Goal: Transaction & Acquisition: Purchase product/service

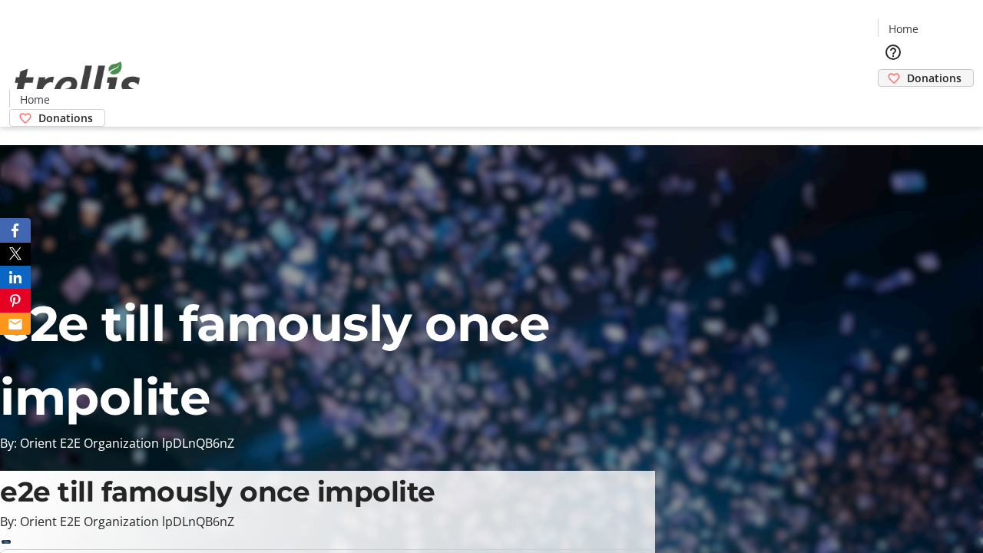
click at [907, 70] on span "Donations" at bounding box center [934, 78] width 55 height 16
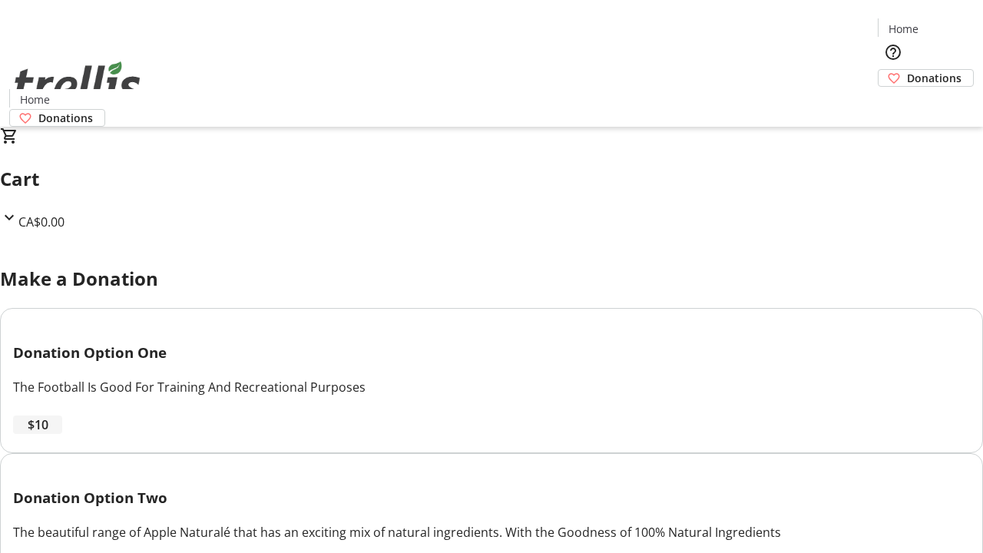
click at [48, 434] on span "$10" at bounding box center [38, 424] width 21 height 18
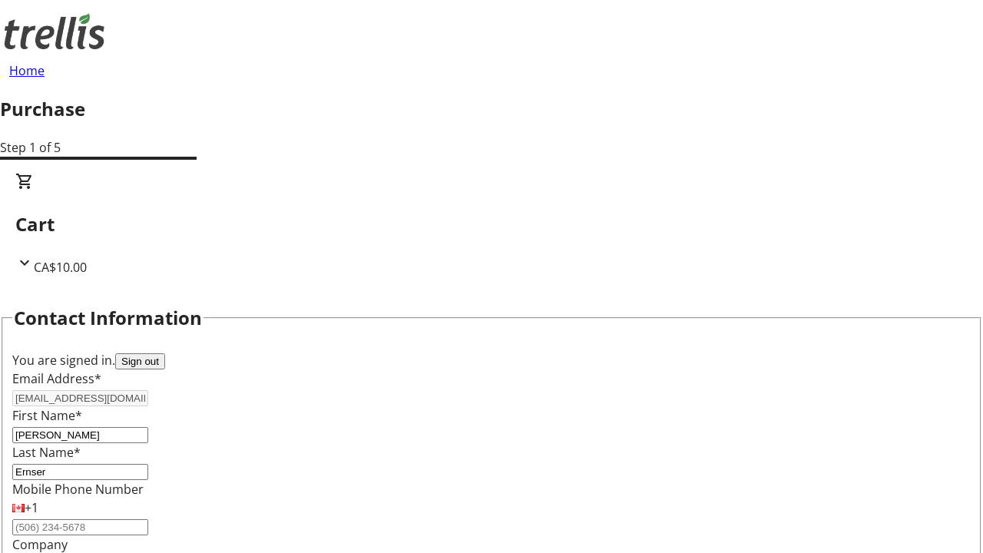
select select "CA"
type input "[STREET_ADDRESS][PERSON_NAME]"
type input "Kelowna"
select select "BC"
type input "Kelowna"
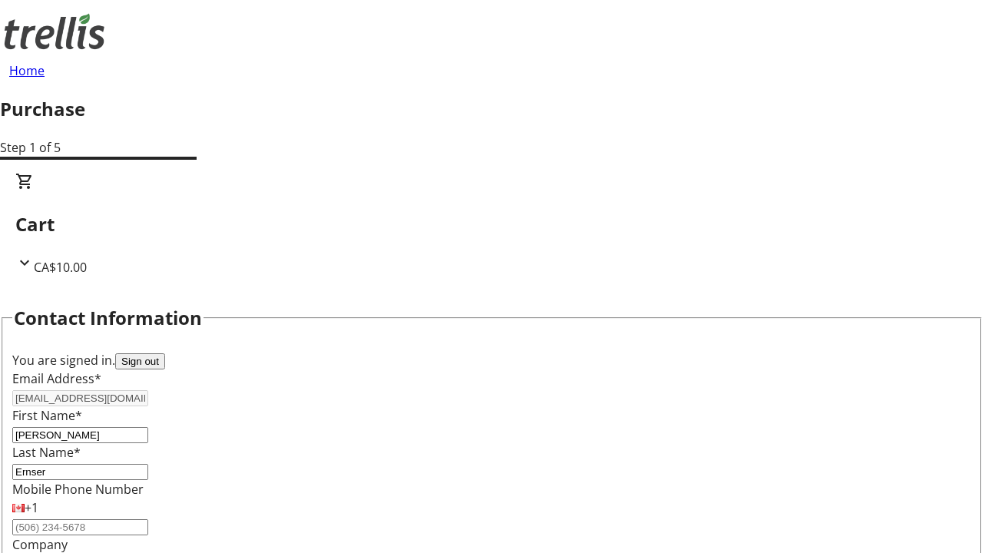
type input "V1Y 0C2"
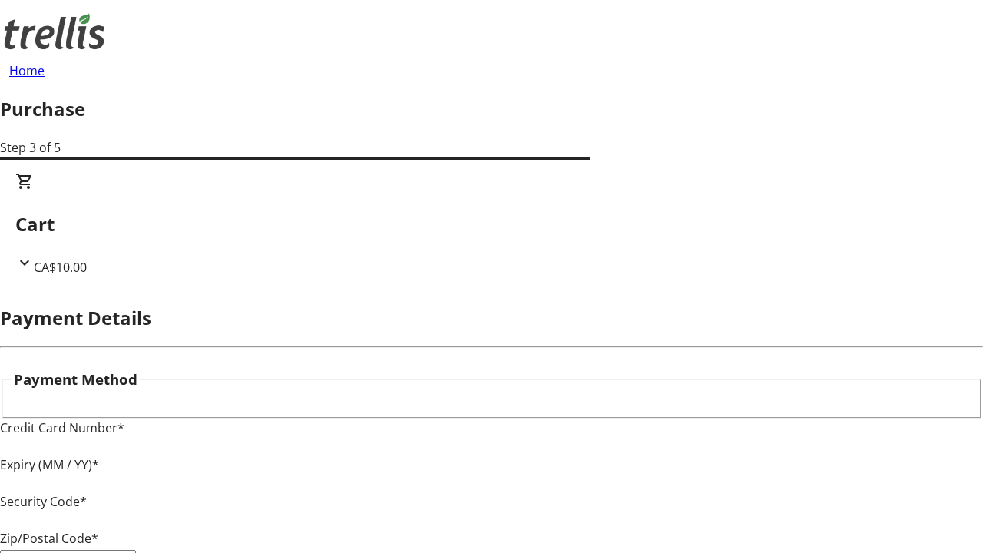
type input "V1Y 0C2"
